Goal: Information Seeking & Learning: Learn about a topic

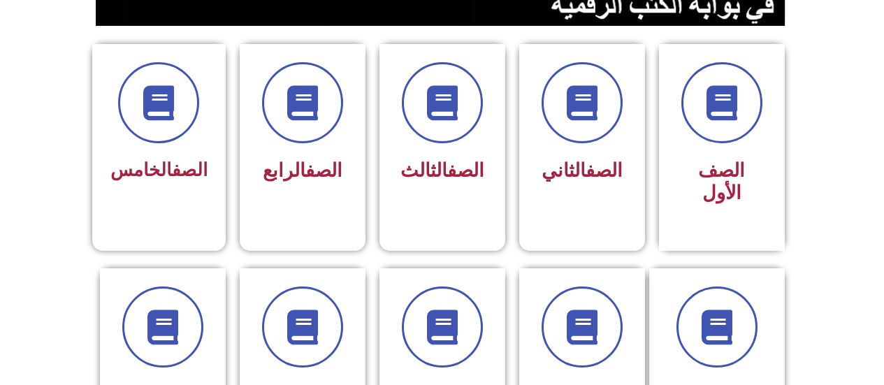
scroll to position [351, 0]
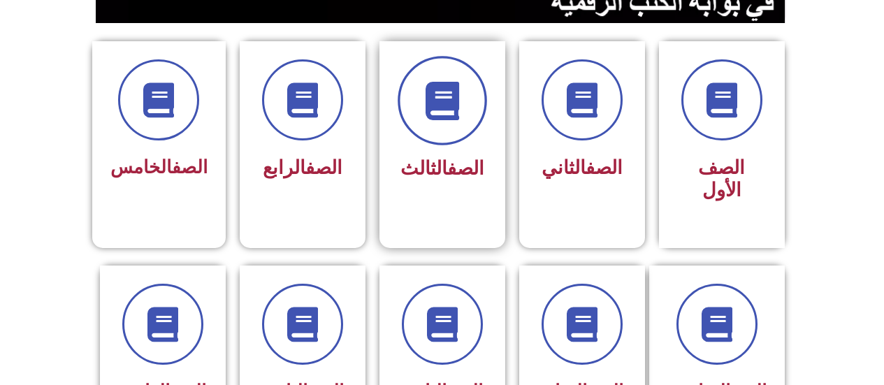
click at [450, 138] on span at bounding box center [442, 100] width 89 height 89
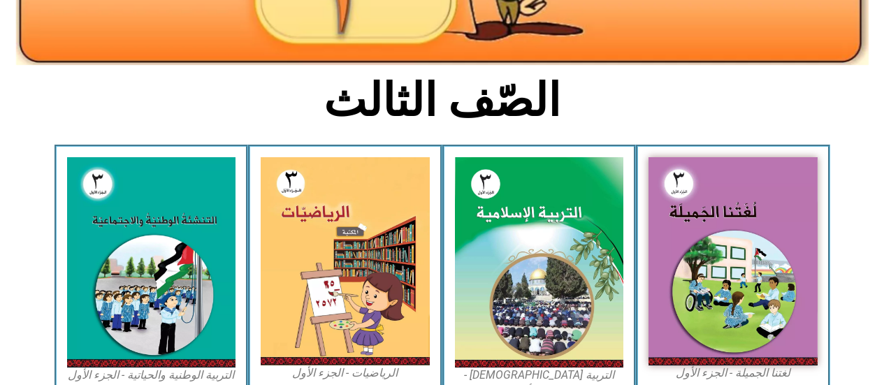
scroll to position [326, 0]
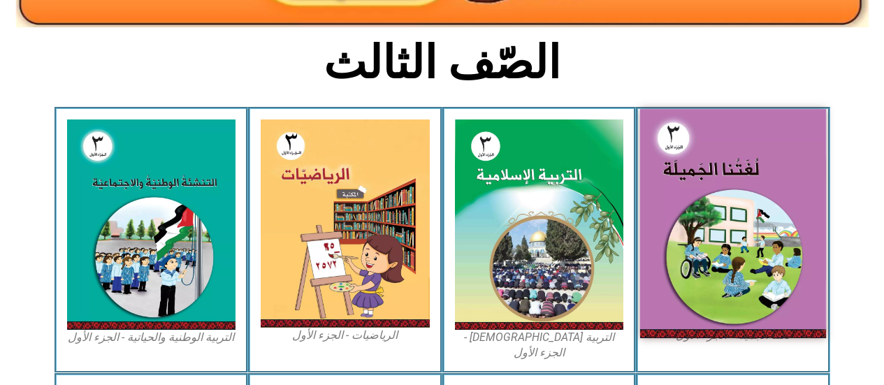
click at [727, 227] on img at bounding box center [733, 223] width 186 height 229
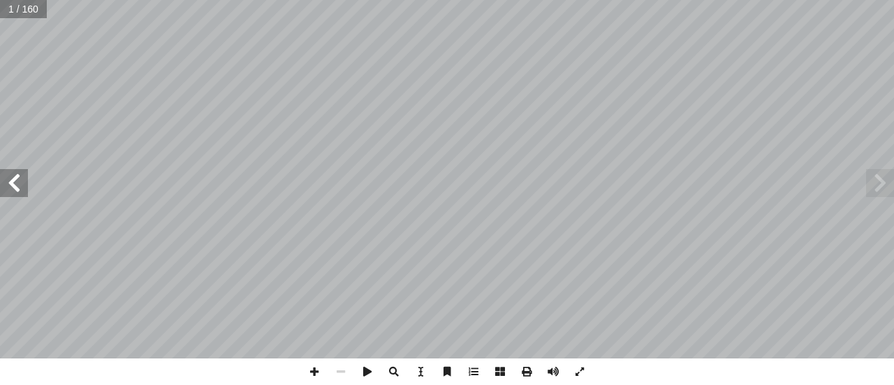
click at [20, 10] on input "text" at bounding box center [23, 9] width 47 height 18
type input "**"
